Goal: Task Accomplishment & Management: Manage account settings

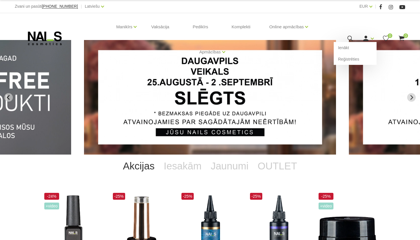
click at [363, 40] on icon at bounding box center [366, 38] width 7 height 7
click at [358, 50] on link "Ienākt" at bounding box center [355, 47] width 43 height 11
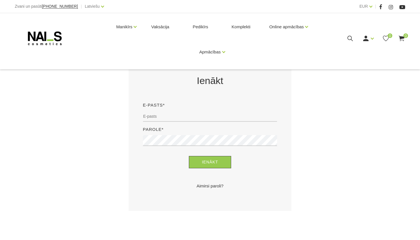
scroll to position [91, 0]
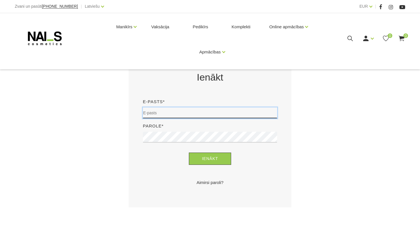
type input "c"
type input "[EMAIL_ADDRESS][DOMAIN_NAME]"
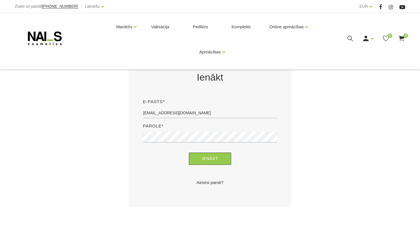
click at [216, 182] on link "Aimirsi paroli?" at bounding box center [210, 182] width 134 height 7
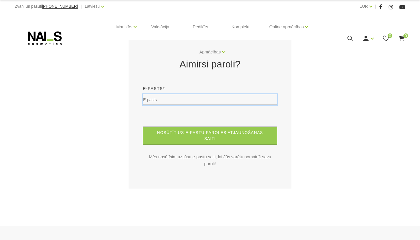
click at [175, 103] on input "text" at bounding box center [210, 99] width 134 height 11
type input "[EMAIL_ADDRESS][DOMAIN_NAME]"
click at [210, 136] on button "Nosūtīt us e-pastu paroles atjaunošanas saiti" at bounding box center [210, 136] width 134 height 18
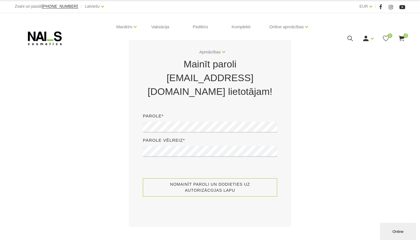
click at [216, 188] on button "Nomainīt paroli un dodieties uz autorizācojas lapu" at bounding box center [210, 187] width 134 height 18
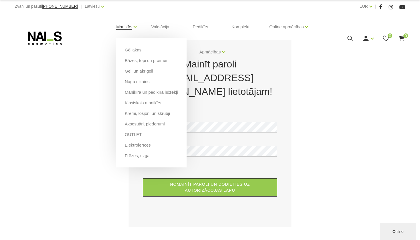
click at [129, 25] on link "Manikīrs" at bounding box center [124, 26] width 16 height 23
click at [135, 50] on link "Gēllakas" at bounding box center [133, 50] width 17 height 6
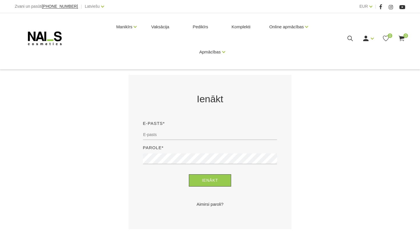
scroll to position [82, 0]
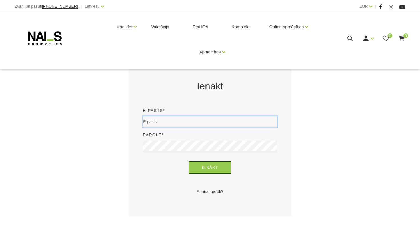
type input "parslinaconovska@gmail.com"
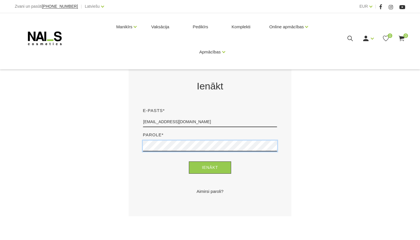
click at [210, 168] on button "Ienākt" at bounding box center [210, 168] width 43 height 12
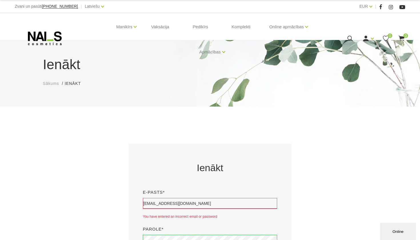
click at [353, 37] on icon at bounding box center [350, 38] width 7 height 7
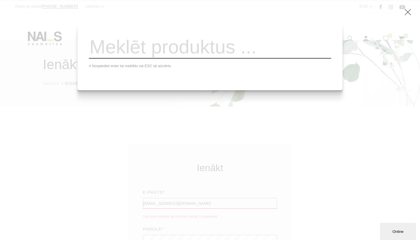
click at [328, 168] on div "# Nospiediet enter lai meklētu vai ESC lai aizvērtu" at bounding box center [210, 120] width 420 height 240
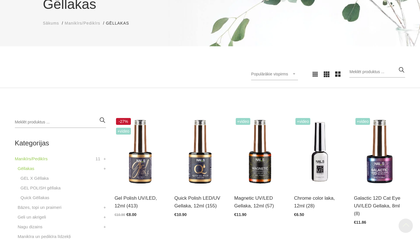
scroll to position [57, 0]
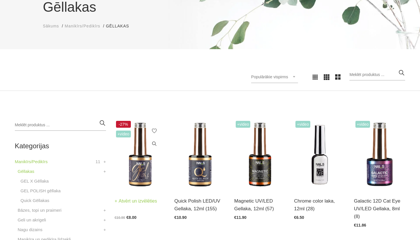
click at [147, 178] on img at bounding box center [140, 155] width 51 height 71
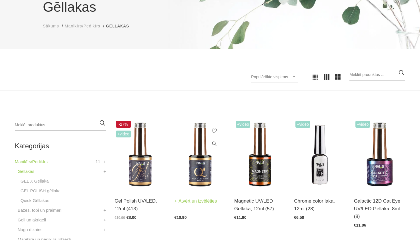
click at [198, 180] on img at bounding box center [199, 155] width 51 height 71
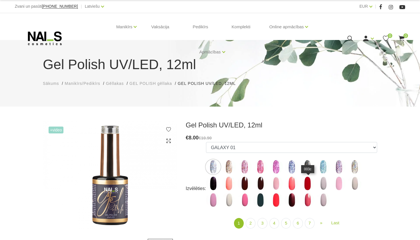
click at [309, 184] on img at bounding box center [308, 183] width 14 height 14
select select "3952"
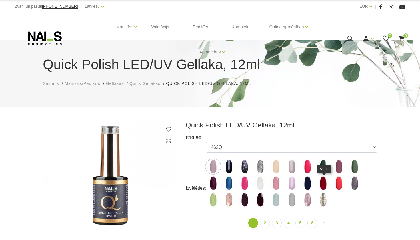
click at [327, 184] on img at bounding box center [323, 183] width 14 height 14
select select "4344"
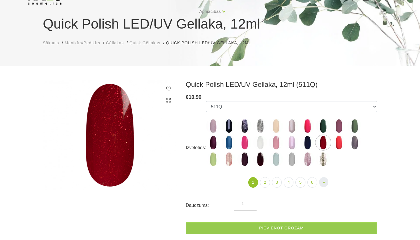
scroll to position [40, 0]
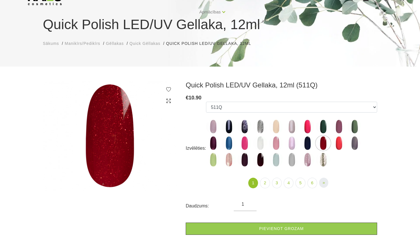
click at [327, 184] on link "» Next" at bounding box center [323, 183] width 9 height 10
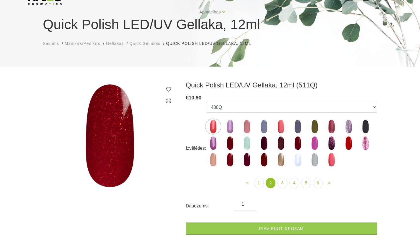
click at [265, 157] on img at bounding box center [264, 160] width 14 height 14
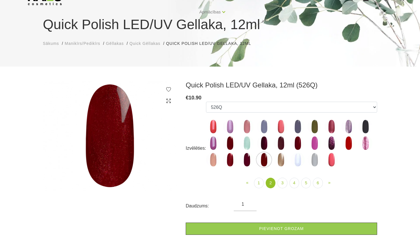
click at [249, 163] on img at bounding box center [247, 160] width 14 height 14
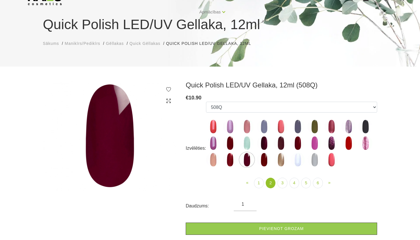
click at [230, 163] on img at bounding box center [230, 160] width 14 height 14
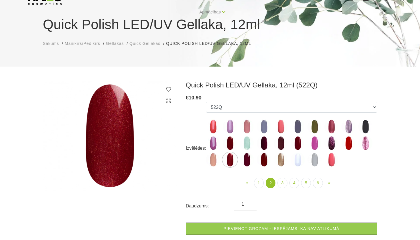
click at [253, 157] on img at bounding box center [247, 160] width 14 height 14
select select "4383"
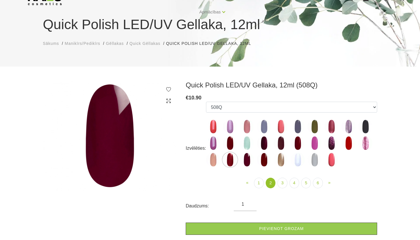
click at [247, 160] on img at bounding box center [247, 160] width 14 height 14
